Goal: Download file/media

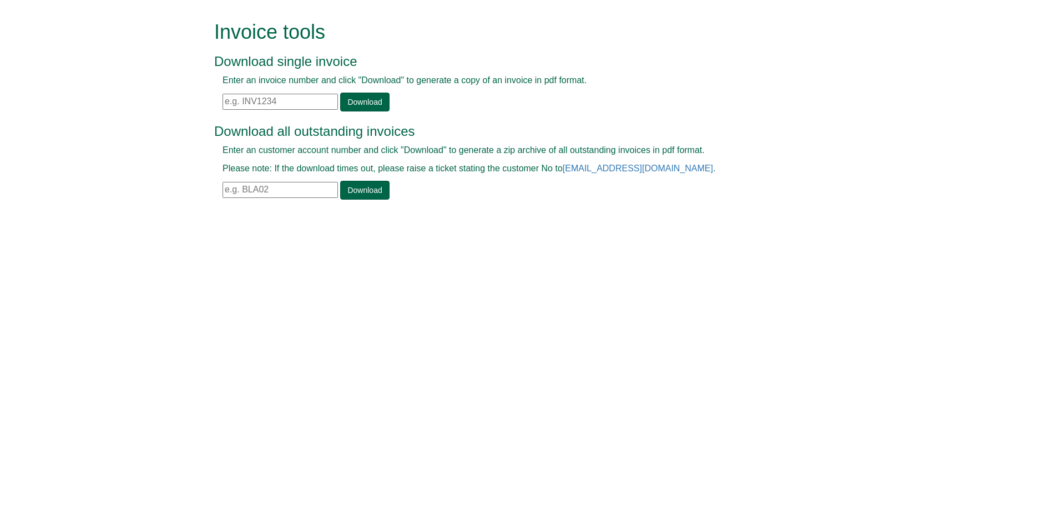
drag, startPoint x: 282, startPoint y: 104, endPoint x: 225, endPoint y: 107, distance: 56.6
click at [226, 107] on input "text" at bounding box center [279, 102] width 115 height 16
click at [231, 100] on input "text" at bounding box center [279, 102] width 115 height 16
paste input "INV1336505"
type input "INV1336505"
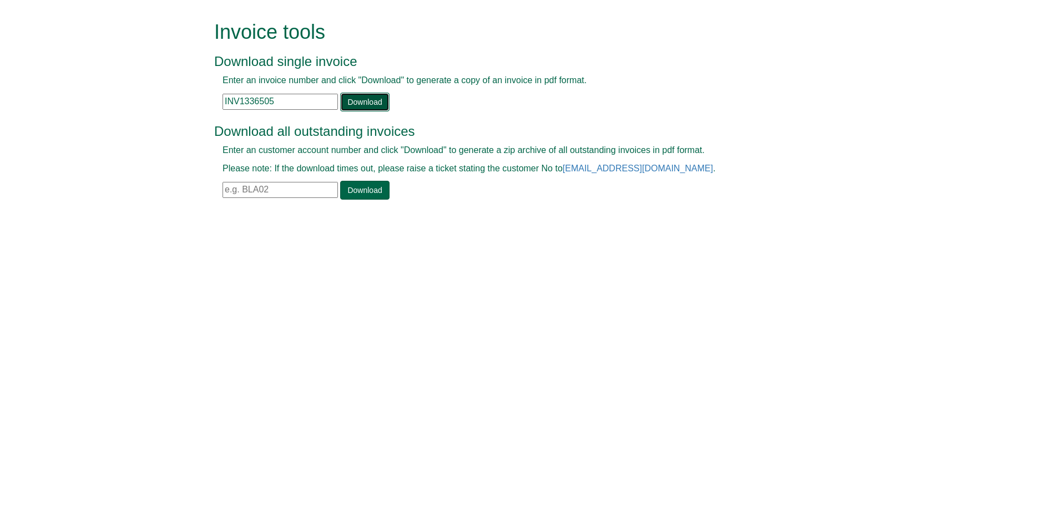
click at [371, 100] on link "Download" at bounding box center [364, 102] width 49 height 19
drag, startPoint x: 281, startPoint y: 102, endPoint x: 214, endPoint y: 98, distance: 66.6
click at [214, 98] on div "Enter an invoice number and click "Download" to generate a copy of an invoice i…" at bounding box center [517, 92] width 607 height 37
paste input "INV1377747"
type input "INV1377747"
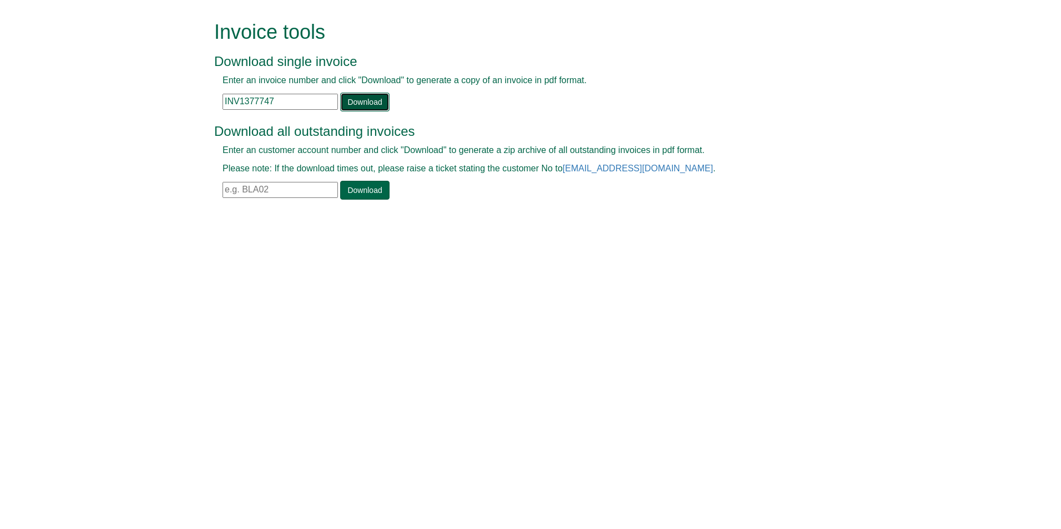
click at [370, 98] on link "Download" at bounding box center [364, 102] width 49 height 19
drag, startPoint x: 225, startPoint y: 97, endPoint x: 283, endPoint y: 102, distance: 57.9
click at [283, 102] on input "INV1377747" at bounding box center [279, 102] width 115 height 16
paste input "INV1379330"
type input "INV1379330"
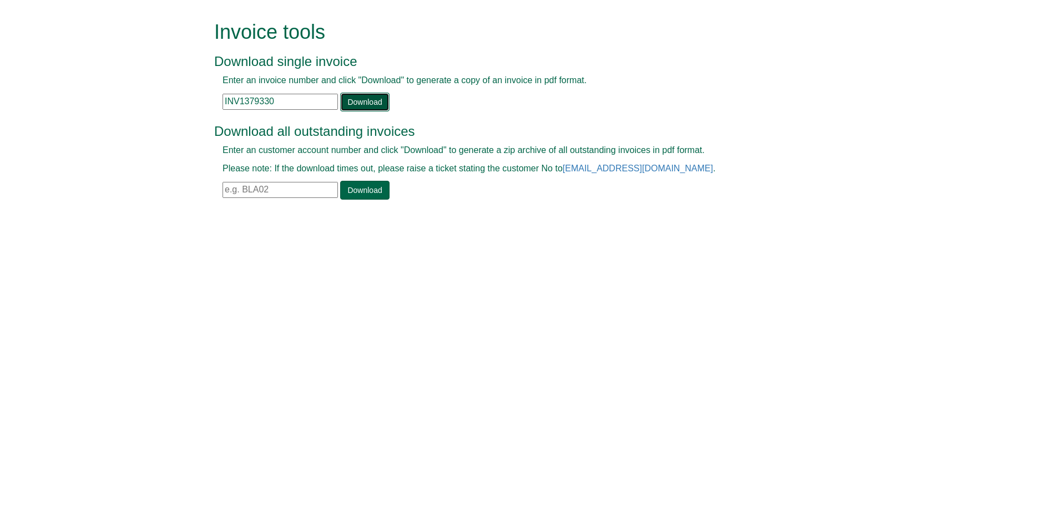
click at [355, 99] on link "Download" at bounding box center [364, 102] width 49 height 19
drag, startPoint x: 263, startPoint y: 100, endPoint x: 216, endPoint y: 99, distance: 47.7
click at [216, 99] on div "Enter an invoice number and click "Download" to generate a copy of an invoice i…" at bounding box center [517, 92] width 607 height 37
paste input "INV1387277"
type input "INV1387277"
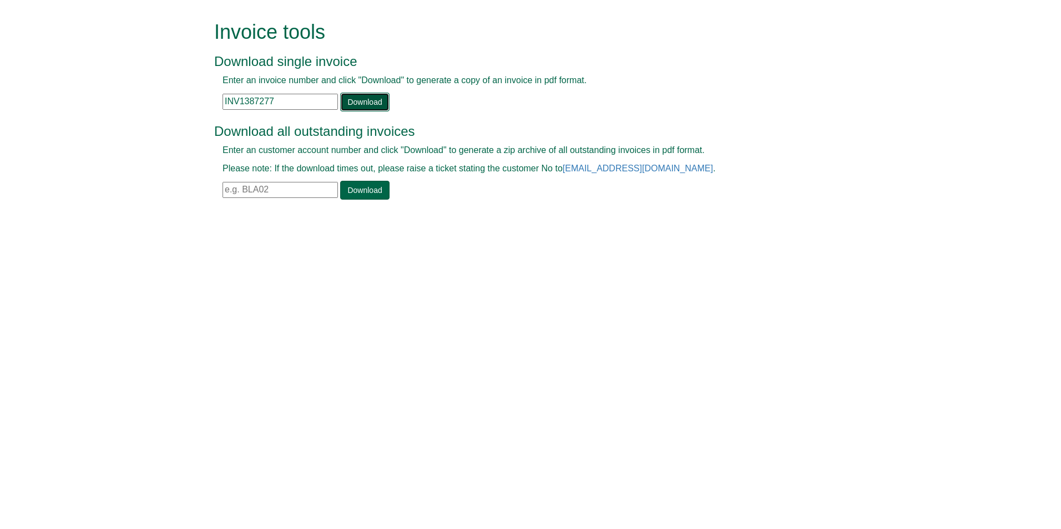
click at [360, 103] on link "Download" at bounding box center [364, 102] width 49 height 19
drag, startPoint x: 287, startPoint y: 102, endPoint x: 224, endPoint y: 96, distance: 63.0
click at [224, 96] on input "INV1387277" at bounding box center [279, 102] width 115 height 16
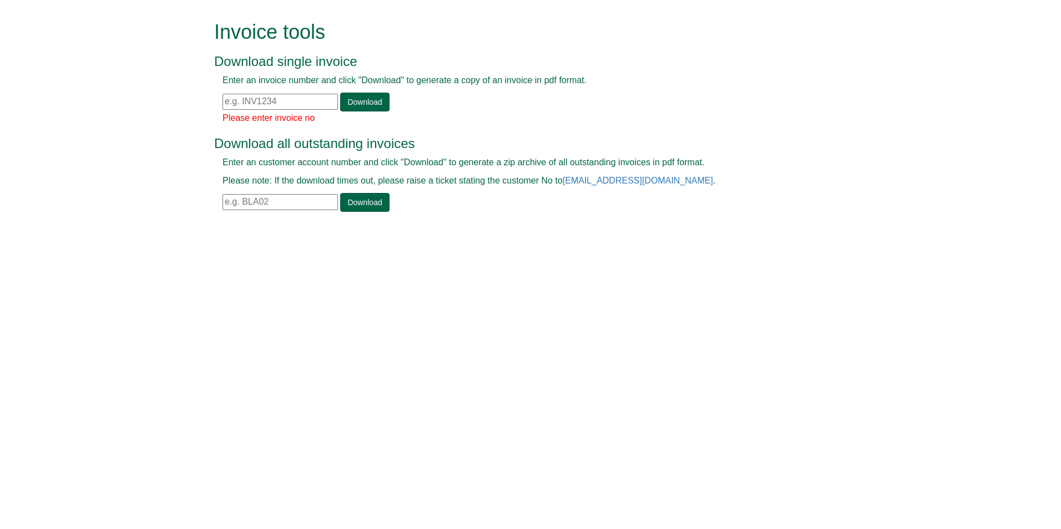
click at [224, 102] on input "text" at bounding box center [279, 102] width 115 height 16
paste input "INV1389607"
type input "INV1389607"
click at [370, 101] on link "Download" at bounding box center [364, 102] width 49 height 19
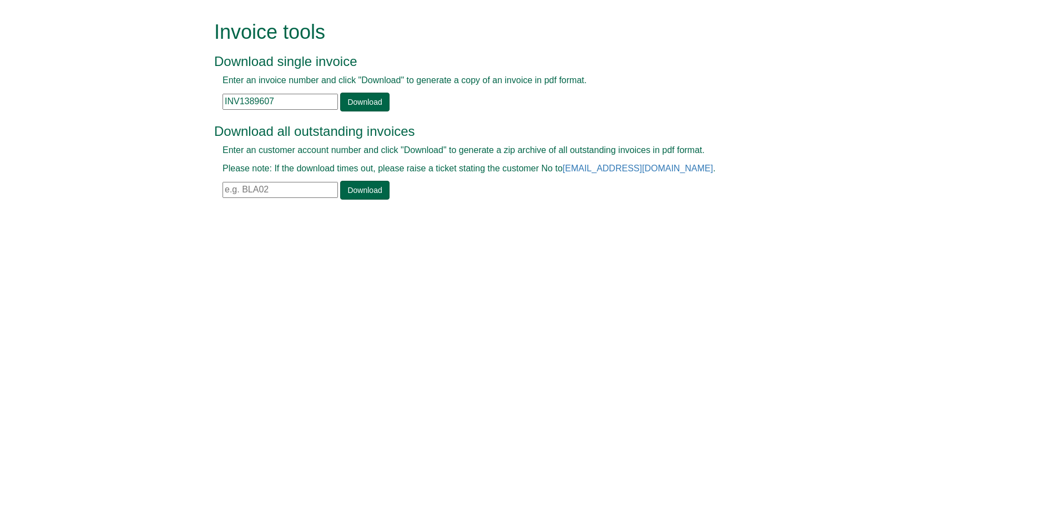
drag, startPoint x: 275, startPoint y: 100, endPoint x: 210, endPoint y: 105, distance: 65.1
click at [212, 104] on div "Invoice tools Download single invoice Enter an invoice number and click "Downlo…" at bounding box center [530, 111] width 649 height 223
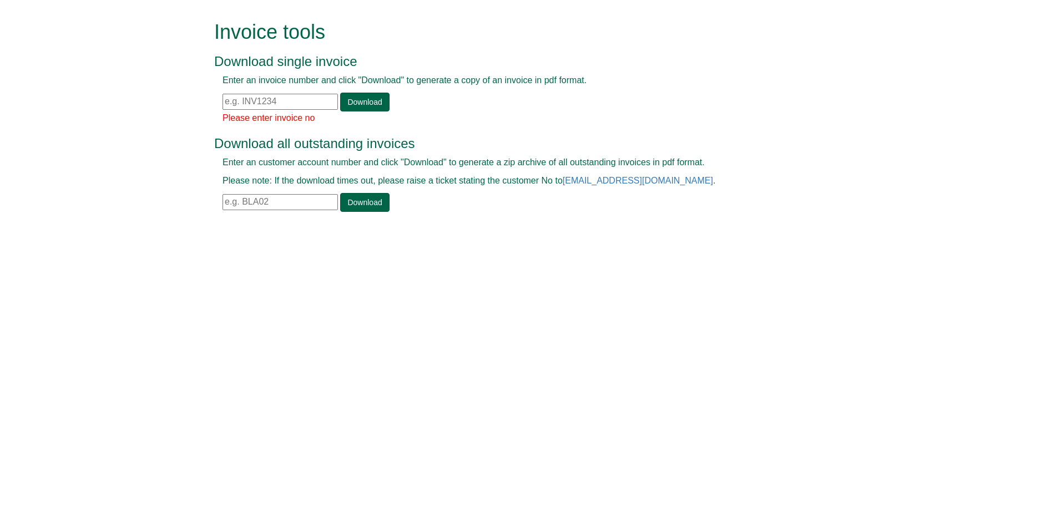
click at [225, 103] on input "text" at bounding box center [279, 102] width 115 height 16
paste input "INV1390362"
type input "INV1390362"
click at [356, 105] on link "Download" at bounding box center [364, 102] width 49 height 19
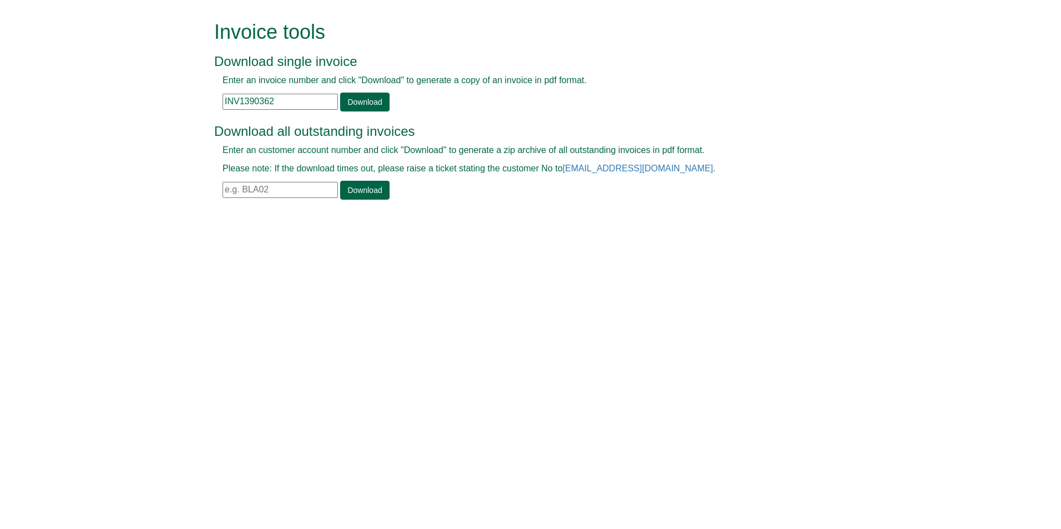
drag, startPoint x: 273, startPoint y: 192, endPoint x: 236, endPoint y: 191, distance: 37.2
click at [236, 191] on input "text" at bounding box center [279, 190] width 115 height 16
type input "uni28"
click at [350, 186] on link "Download" at bounding box center [364, 190] width 49 height 19
click at [672, 23] on h1 "Invoice tools" at bounding box center [517, 32] width 607 height 22
